Goal: Use online tool/utility: Utilize a website feature to perform a specific function

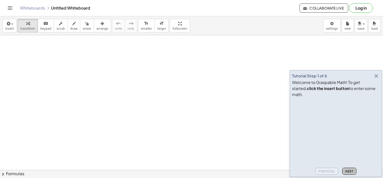
click at [345, 169] on button "Next" at bounding box center [349, 170] width 14 height 7
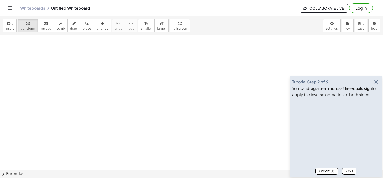
click at [345, 169] on button "Next" at bounding box center [349, 170] width 14 height 7
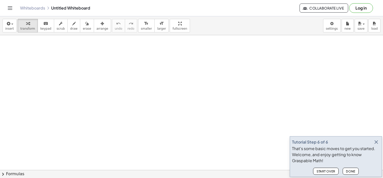
click at [345, 169] on button "Done" at bounding box center [351, 170] width 16 height 7
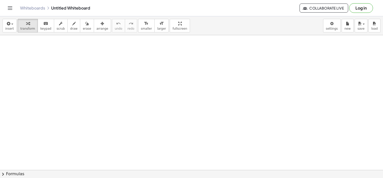
drag, startPoint x: 106, startPoint y: 67, endPoint x: 124, endPoint y: 81, distance: 22.9
click at [70, 29] on span "draw" at bounding box center [74, 29] width 8 height 4
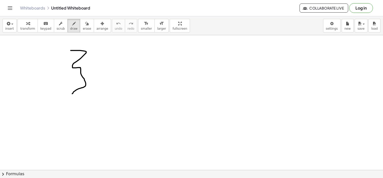
drag, startPoint x: 71, startPoint y: 50, endPoint x: 71, endPoint y: 97, distance: 47.2
drag, startPoint x: 87, startPoint y: 78, endPoint x: 112, endPoint y: 82, distance: 25.4
drag, startPoint x: 112, startPoint y: 72, endPoint x: 101, endPoint y: 83, distance: 15.1
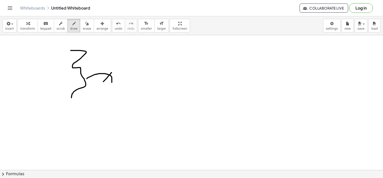
click at [22, 29] on span "transform" at bounding box center [27, 29] width 15 height 4
drag, startPoint x: 52, startPoint y: 56, endPoint x: 127, endPoint y: 67, distance: 76.0
click at [11, 24] on span "button" at bounding box center [12, 24] width 2 height 1
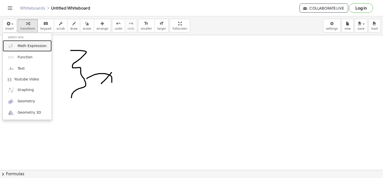
click at [25, 42] on link "Math Expression" at bounding box center [27, 45] width 49 height 11
